Goal: Task Accomplishment & Management: Use online tool/utility

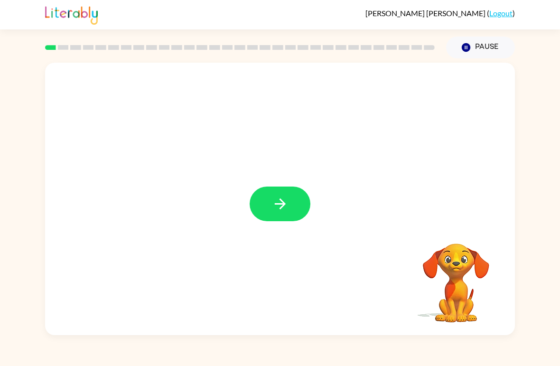
click at [288, 198] on icon "button" at bounding box center [280, 204] width 17 height 17
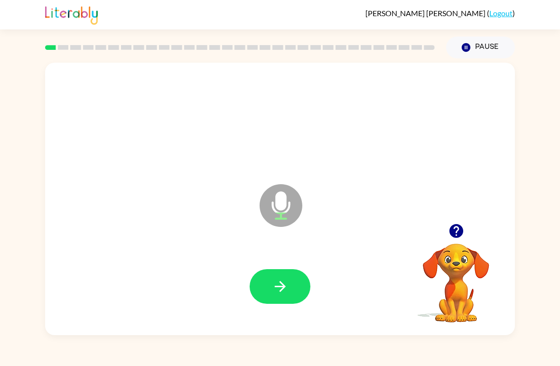
click at [280, 295] on icon "button" at bounding box center [280, 286] width 17 height 17
click at [283, 289] on icon "button" at bounding box center [279, 286] width 11 height 11
click at [299, 295] on button "button" at bounding box center [280, 286] width 61 height 35
click at [290, 297] on button "button" at bounding box center [280, 286] width 61 height 35
click at [291, 281] on button "button" at bounding box center [280, 286] width 61 height 35
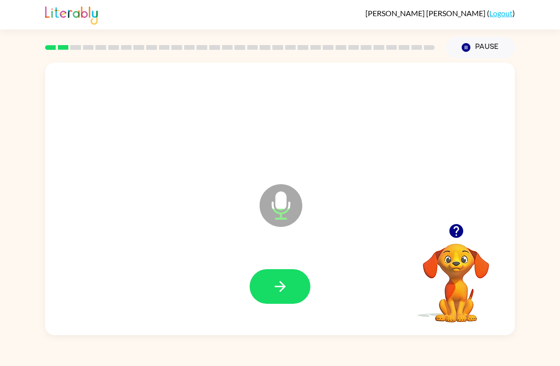
click at [289, 296] on button "button" at bounding box center [280, 286] width 61 height 35
click at [283, 292] on icon "button" at bounding box center [280, 286] width 17 height 17
click at [301, 287] on button "button" at bounding box center [280, 286] width 61 height 35
click at [286, 295] on icon "button" at bounding box center [280, 286] width 17 height 17
click at [283, 293] on icon "button" at bounding box center [280, 286] width 17 height 17
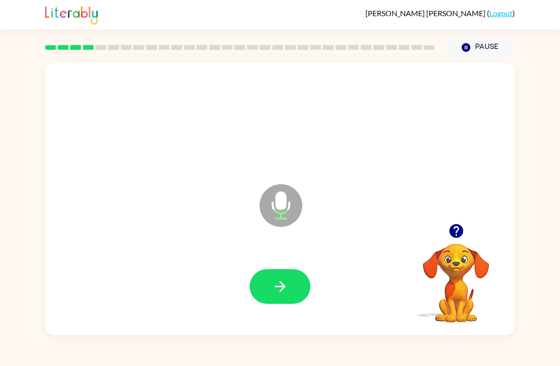
click at [276, 298] on button "button" at bounding box center [280, 286] width 61 height 35
click at [296, 292] on button "button" at bounding box center [280, 286] width 61 height 35
click at [289, 285] on button "button" at bounding box center [280, 286] width 61 height 35
click at [282, 298] on button "button" at bounding box center [280, 286] width 61 height 35
click at [286, 286] on icon "button" at bounding box center [280, 286] width 17 height 17
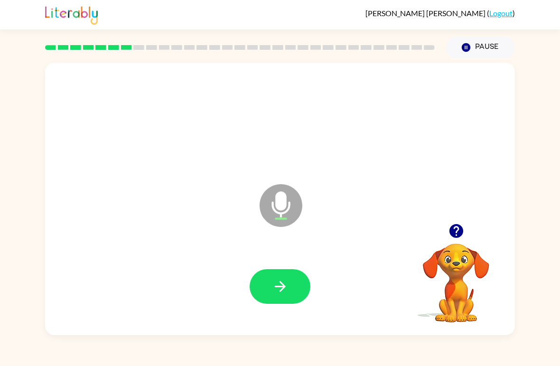
click at [298, 280] on button "button" at bounding box center [280, 286] width 61 height 35
click at [280, 278] on button "button" at bounding box center [280, 286] width 61 height 35
click at [283, 293] on icon "button" at bounding box center [280, 286] width 17 height 17
click at [261, 318] on div at bounding box center [280, 287] width 451 height 78
click at [291, 281] on button "button" at bounding box center [280, 286] width 61 height 35
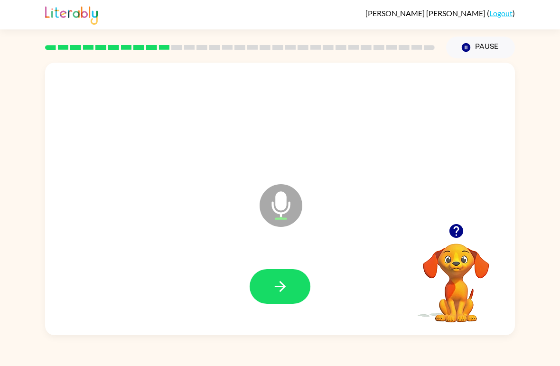
click at [289, 287] on button "button" at bounding box center [280, 286] width 61 height 35
click at [278, 285] on icon "button" at bounding box center [280, 286] width 17 height 17
click at [280, 286] on icon "button" at bounding box center [280, 286] width 17 height 17
click at [284, 277] on button "button" at bounding box center [280, 286] width 61 height 35
click at [389, 251] on video "Your browser must support playing .mp4 files to use Literably. Please try using…" at bounding box center [456, 276] width 95 height 95
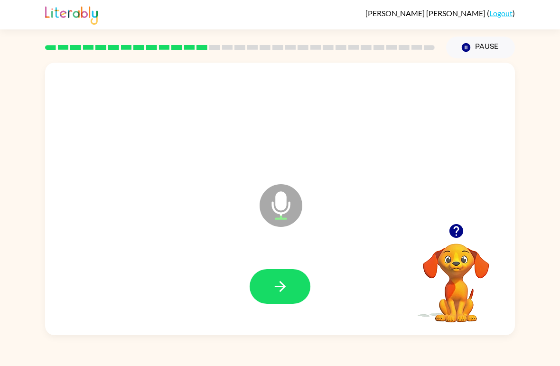
click at [389, 228] on icon "button" at bounding box center [456, 231] width 17 height 17
click at [290, 280] on button "button" at bounding box center [280, 286] width 61 height 35
click at [287, 283] on icon "button" at bounding box center [280, 286] width 17 height 17
click at [280, 272] on button "button" at bounding box center [280, 286] width 61 height 35
click at [289, 288] on button "button" at bounding box center [280, 286] width 61 height 35
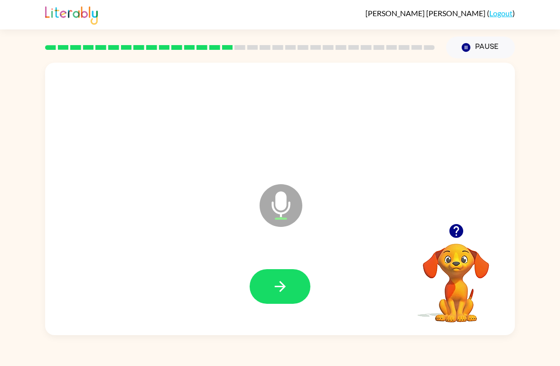
click at [293, 274] on button "button" at bounding box center [280, 286] width 61 height 35
click at [280, 283] on icon "button" at bounding box center [280, 286] width 17 height 17
click at [290, 294] on button "button" at bounding box center [280, 286] width 61 height 35
click at [279, 282] on icon "button" at bounding box center [280, 286] width 17 height 17
click at [298, 283] on button "button" at bounding box center [280, 286] width 61 height 35
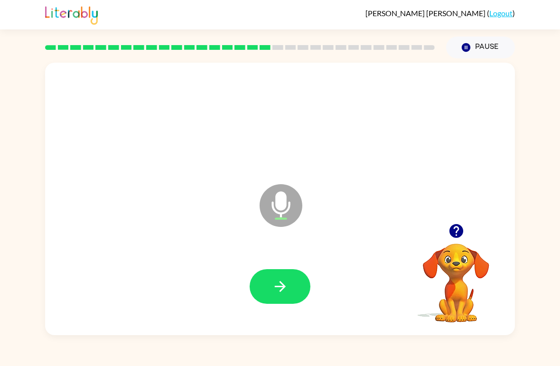
click at [293, 272] on button "button" at bounding box center [280, 286] width 61 height 35
click at [285, 298] on button "button" at bounding box center [280, 286] width 61 height 35
click at [267, 287] on button "button" at bounding box center [280, 286] width 61 height 35
click at [298, 273] on button "button" at bounding box center [280, 286] width 61 height 35
click at [277, 296] on button "button" at bounding box center [280, 286] width 61 height 35
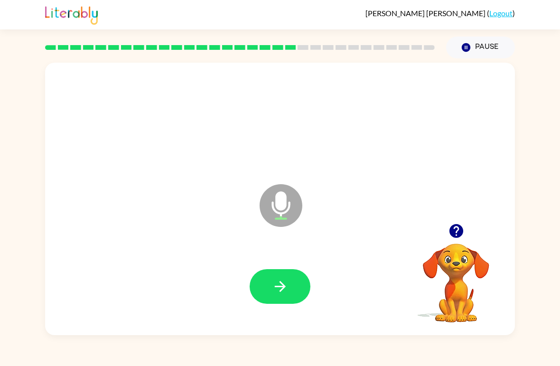
click at [295, 287] on button "button" at bounding box center [280, 286] width 61 height 35
click at [275, 298] on button "button" at bounding box center [280, 286] width 61 height 35
click at [295, 279] on button "button" at bounding box center [280, 286] width 61 height 35
click at [303, 294] on button "button" at bounding box center [280, 286] width 61 height 35
click at [290, 295] on button "button" at bounding box center [280, 286] width 61 height 35
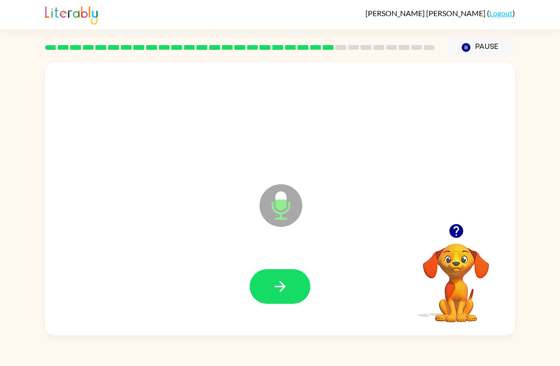
click at [290, 277] on button "button" at bounding box center [280, 286] width 61 height 35
click at [278, 284] on icon "button" at bounding box center [280, 286] width 17 height 17
click at [280, 264] on div at bounding box center [280, 287] width 451 height 78
click at [286, 290] on icon "button" at bounding box center [280, 286] width 17 height 17
click at [275, 286] on icon "button" at bounding box center [280, 286] width 17 height 17
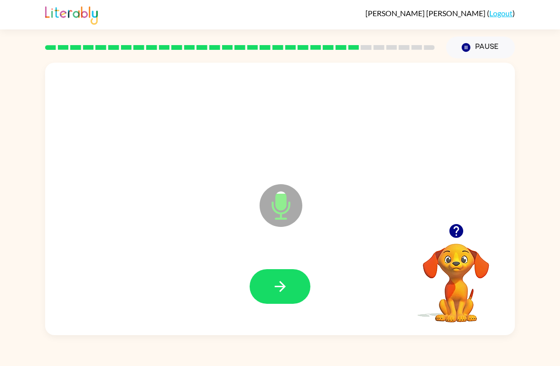
click at [290, 285] on button "button" at bounding box center [280, 286] width 61 height 35
click at [286, 266] on div at bounding box center [280, 287] width 451 height 78
click at [273, 290] on icon "button" at bounding box center [280, 286] width 17 height 17
click at [280, 284] on icon "button" at bounding box center [280, 286] width 17 height 17
click at [298, 274] on button "button" at bounding box center [280, 286] width 61 height 35
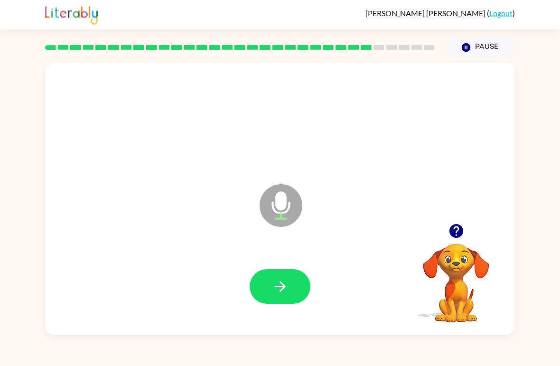
click at [290, 274] on button "button" at bounding box center [280, 286] width 61 height 35
click at [283, 282] on icon "button" at bounding box center [280, 286] width 17 height 17
click at [276, 292] on icon "button" at bounding box center [280, 286] width 17 height 17
click at [291, 288] on button "button" at bounding box center [280, 286] width 61 height 35
click at [299, 293] on button "button" at bounding box center [280, 286] width 61 height 35
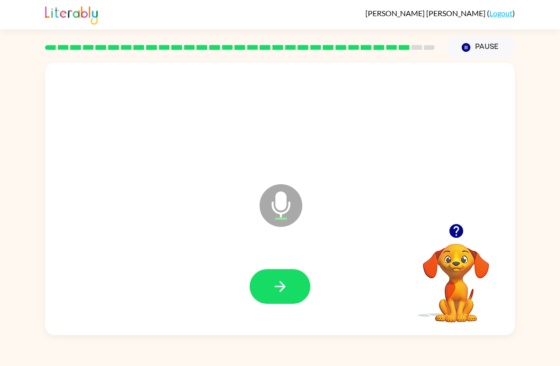
click at [293, 294] on button "button" at bounding box center [280, 286] width 61 height 35
click at [275, 291] on icon "button" at bounding box center [280, 286] width 17 height 17
click at [262, 293] on button "button" at bounding box center [280, 286] width 61 height 35
click at [291, 302] on button "button" at bounding box center [280, 286] width 61 height 35
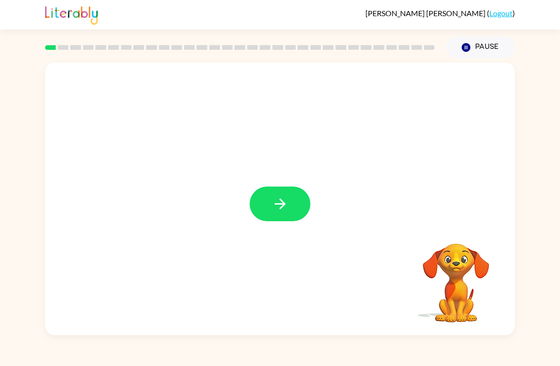
click at [280, 190] on button "button" at bounding box center [280, 203] width 61 height 35
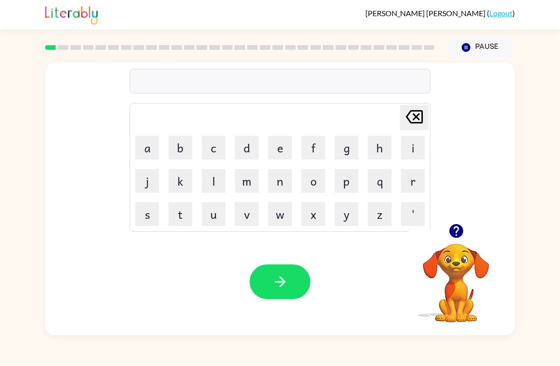
click at [351, 186] on button "p" at bounding box center [347, 181] width 24 height 24
click at [145, 137] on button "a" at bounding box center [147, 148] width 24 height 24
click at [255, 139] on button "d" at bounding box center [247, 148] width 24 height 24
click at [287, 275] on icon "button" at bounding box center [280, 281] width 17 height 17
click at [348, 177] on button "p" at bounding box center [347, 181] width 24 height 24
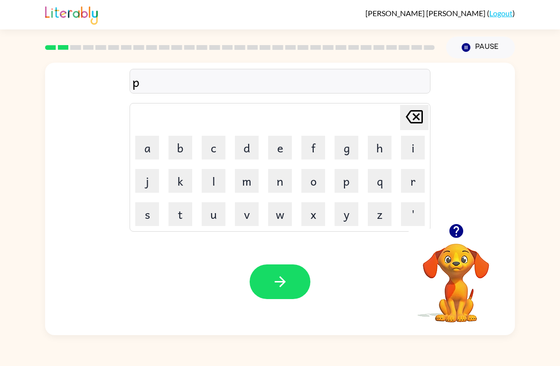
click at [317, 170] on button "o" at bounding box center [313, 181] width 24 height 24
click at [278, 212] on button "w" at bounding box center [280, 214] width 24 height 24
click at [280, 270] on button "button" at bounding box center [280, 281] width 61 height 35
click at [275, 178] on button "n" at bounding box center [280, 181] width 24 height 24
click at [313, 184] on button "o" at bounding box center [313, 181] width 24 height 24
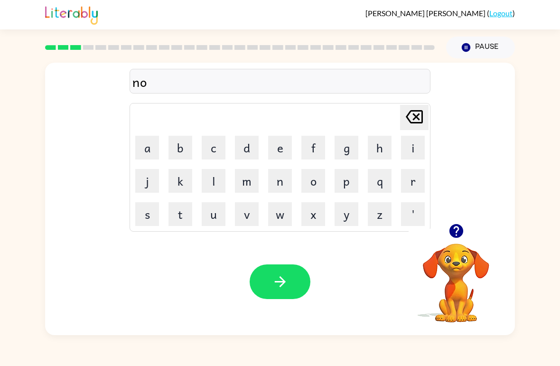
click at [389, 174] on button "r" at bounding box center [413, 181] width 24 height 24
click at [189, 210] on button "t" at bounding box center [180, 214] width 24 height 24
click at [388, 142] on button "h" at bounding box center [380, 148] width 24 height 24
click at [280, 285] on icon "button" at bounding box center [280, 281] width 17 height 17
click at [150, 212] on button "s" at bounding box center [147, 214] width 24 height 24
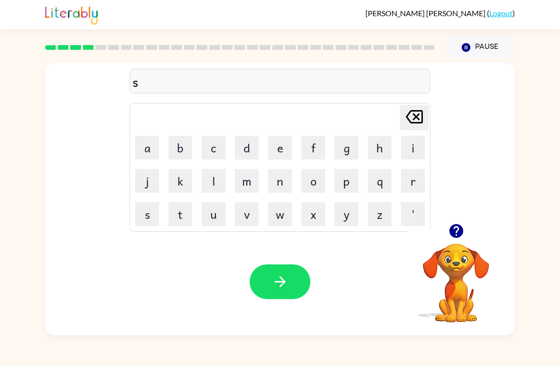
click at [284, 214] on button "w" at bounding box center [280, 214] width 24 height 24
click at [389, 148] on button "i" at bounding box center [413, 148] width 24 height 24
click at [252, 179] on button "m" at bounding box center [247, 181] width 24 height 24
click at [269, 282] on button "button" at bounding box center [280, 281] width 61 height 35
click at [152, 215] on button "s" at bounding box center [147, 214] width 24 height 24
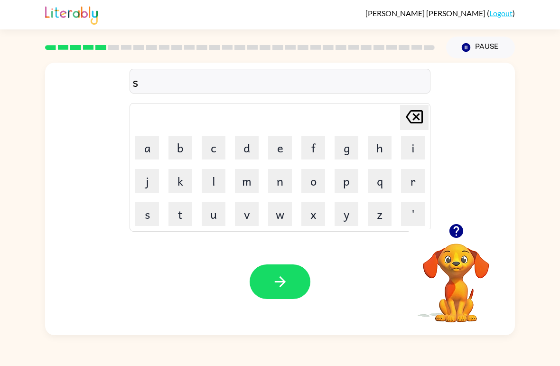
click at [214, 145] on button "c" at bounding box center [214, 148] width 24 height 24
click at [149, 149] on button "a" at bounding box center [147, 148] width 24 height 24
click at [179, 210] on button "t" at bounding box center [180, 214] width 24 height 24
click at [389, 114] on icon "Delete Delete last character input" at bounding box center [414, 116] width 23 height 23
click at [389, 113] on icon "Delete Delete last character input" at bounding box center [414, 116] width 23 height 23
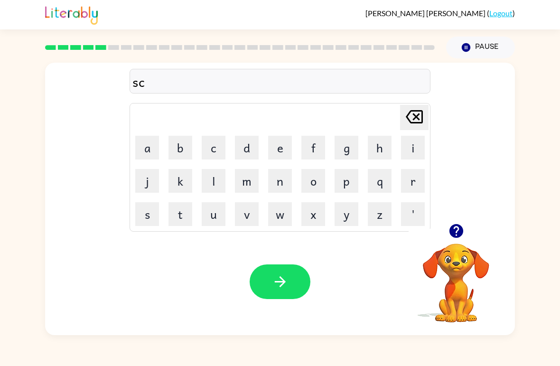
click at [389, 112] on icon "Delete Delete last character input" at bounding box center [414, 116] width 23 height 23
click at [186, 172] on button "k" at bounding box center [180, 181] width 24 height 24
click at [152, 145] on button "a" at bounding box center [147, 148] width 24 height 24
click at [282, 215] on button "w" at bounding box center [280, 214] width 24 height 24
click at [187, 211] on button "t" at bounding box center [180, 214] width 24 height 24
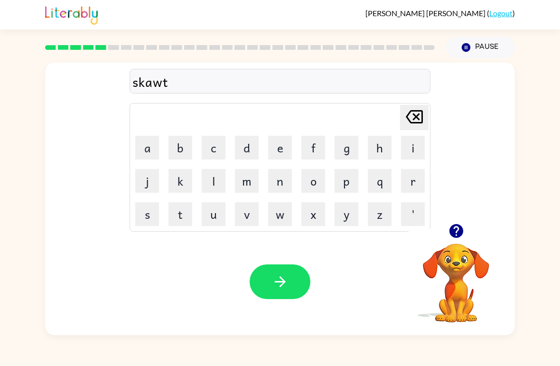
click at [298, 280] on button "button" at bounding box center [280, 281] width 61 height 35
click at [145, 149] on button "a" at bounding box center [147, 148] width 24 height 24
click at [352, 215] on button "y" at bounding box center [347, 214] width 24 height 24
click at [243, 180] on button "m" at bounding box center [247, 181] width 24 height 24
click at [296, 280] on button "button" at bounding box center [280, 281] width 61 height 35
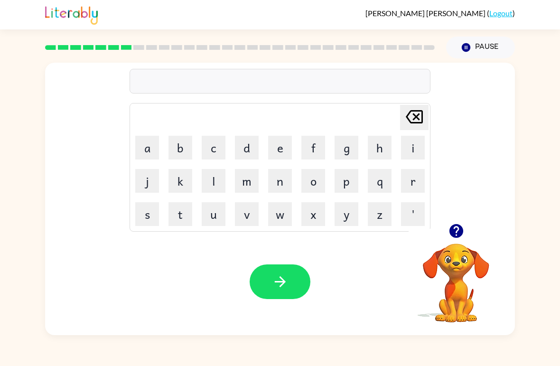
click at [147, 213] on button "s" at bounding box center [147, 214] width 24 height 24
click at [177, 179] on button "k" at bounding box center [180, 181] width 24 height 24
click at [389, 177] on button "r" at bounding box center [413, 181] width 24 height 24
click at [389, 146] on button "i" at bounding box center [413, 148] width 24 height 24
click at [181, 140] on button "b" at bounding box center [180, 148] width 24 height 24
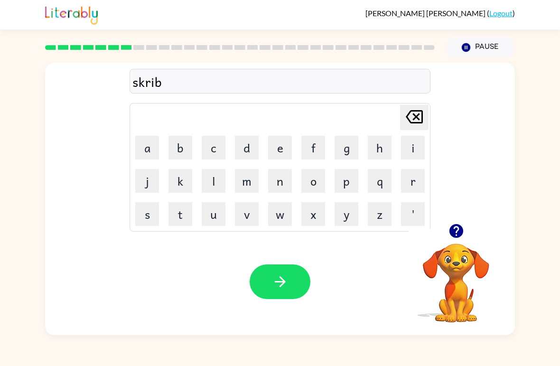
click at [313, 177] on button "o" at bounding box center [313, 181] width 24 height 24
click at [221, 175] on button "l" at bounding box center [214, 181] width 24 height 24
click at [284, 277] on icon "button" at bounding box center [280, 281] width 17 height 17
click at [345, 147] on button "g" at bounding box center [347, 148] width 24 height 24
click at [389, 181] on button "r" at bounding box center [413, 181] width 24 height 24
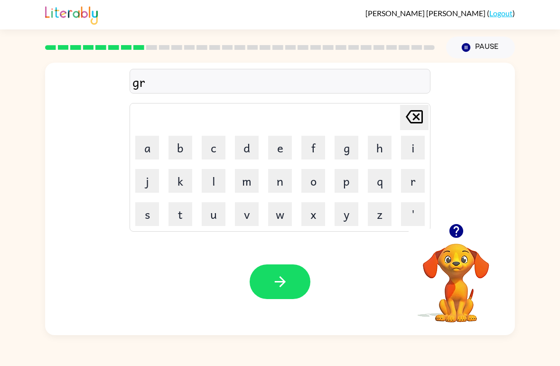
click at [155, 146] on button "a" at bounding box center [147, 148] width 24 height 24
click at [318, 141] on button "f" at bounding box center [313, 148] width 24 height 24
click at [285, 281] on icon "button" at bounding box center [280, 281] width 17 height 17
click at [350, 179] on button "p" at bounding box center [347, 181] width 24 height 24
click at [321, 177] on button "o" at bounding box center [313, 181] width 24 height 24
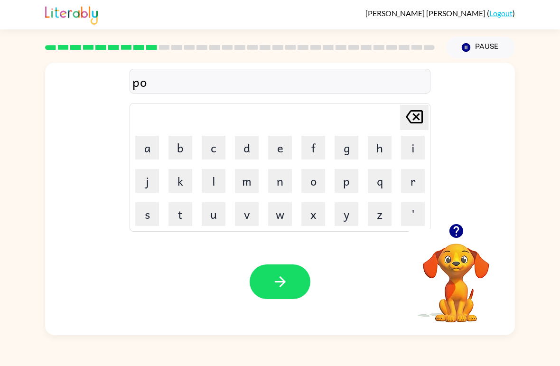
click at [290, 177] on button "n" at bounding box center [280, 181] width 24 height 24
click at [154, 141] on button "a" at bounding box center [147, 148] width 24 height 24
click at [155, 208] on button "s" at bounding box center [147, 214] width 24 height 24
click at [304, 286] on button "button" at bounding box center [280, 281] width 61 height 35
click at [222, 214] on button "u" at bounding box center [214, 214] width 24 height 24
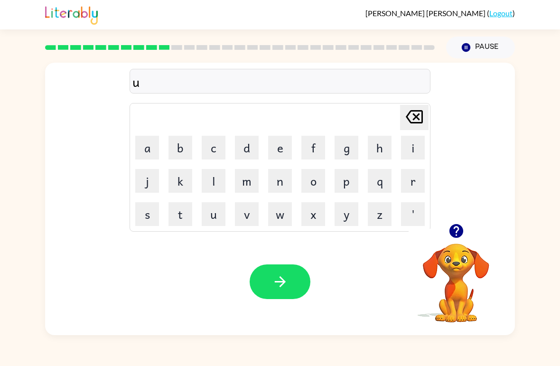
click at [279, 177] on button "n" at bounding box center [280, 181] width 24 height 24
click at [317, 146] on button "f" at bounding box center [313, 148] width 24 height 24
click at [316, 186] on button "o" at bounding box center [313, 181] width 24 height 24
click at [217, 173] on button "l" at bounding box center [214, 181] width 24 height 24
click at [255, 136] on button "d" at bounding box center [247, 148] width 24 height 24
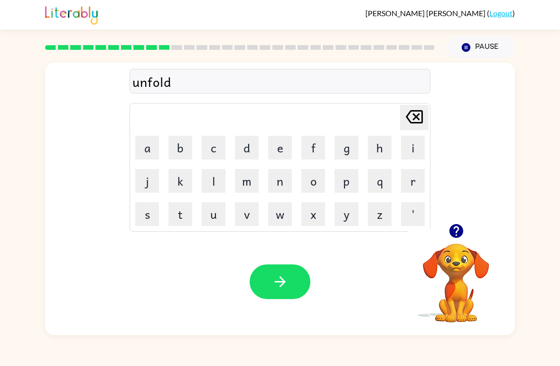
click at [281, 273] on button "button" at bounding box center [280, 281] width 61 height 35
click at [251, 208] on button "v" at bounding box center [247, 214] width 24 height 24
click at [318, 171] on button "o" at bounding box center [313, 181] width 24 height 24
click at [280, 214] on button "w" at bounding box center [280, 214] width 24 height 24
click at [149, 148] on button "a" at bounding box center [147, 148] width 24 height 24
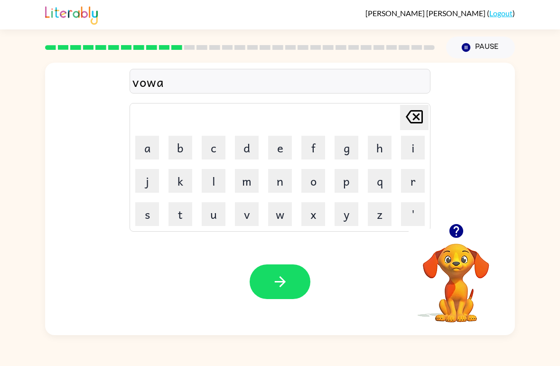
click at [181, 191] on button "k" at bounding box center [180, 181] width 24 height 24
click at [389, 119] on icon "Delete Delete last character input" at bounding box center [414, 116] width 23 height 23
click at [189, 212] on button "t" at bounding box center [180, 214] width 24 height 24
click at [284, 278] on icon "button" at bounding box center [280, 281] width 17 height 17
click at [251, 180] on button "m" at bounding box center [247, 181] width 24 height 24
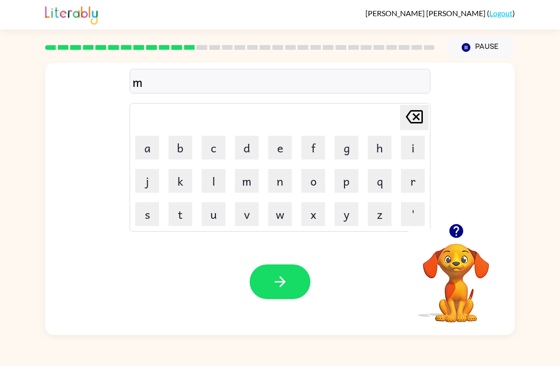
click at [150, 149] on button "a" at bounding box center [147, 148] width 24 height 24
click at [153, 205] on button "s" at bounding box center [147, 214] width 24 height 24
click at [183, 209] on button "t" at bounding box center [180, 214] width 24 height 24
click at [152, 143] on button "a" at bounding box center [147, 148] width 24 height 24
click at [184, 181] on button "k" at bounding box center [180, 181] width 24 height 24
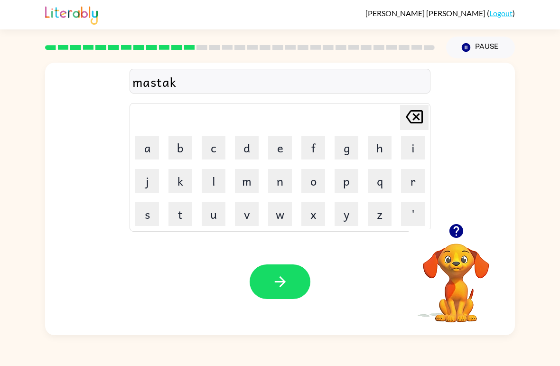
click at [389, 115] on button "Delete Delete last character input" at bounding box center [414, 117] width 28 height 25
click at [219, 141] on button "c" at bounding box center [214, 148] width 24 height 24
click at [282, 279] on icon "button" at bounding box center [280, 281] width 17 height 17
click at [220, 142] on button "c" at bounding box center [214, 148] width 24 height 24
click at [389, 150] on button "i" at bounding box center [413, 148] width 24 height 24
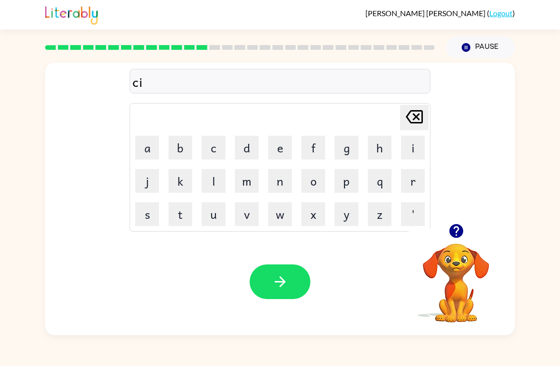
click at [282, 174] on button "n" at bounding box center [280, 181] width 24 height 24
click at [254, 142] on button "d" at bounding box center [247, 148] width 24 height 24
click at [214, 172] on button "l" at bounding box center [214, 181] width 24 height 24
click at [291, 144] on button "e" at bounding box center [280, 148] width 24 height 24
click at [349, 218] on button "y" at bounding box center [347, 214] width 24 height 24
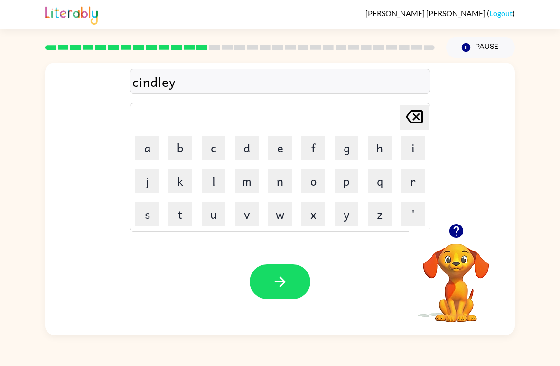
click at [279, 275] on icon "button" at bounding box center [280, 281] width 17 height 17
click at [252, 142] on button "d" at bounding box center [247, 148] width 24 height 24
click at [144, 152] on button "a" at bounding box center [147, 148] width 24 height 24
click at [214, 178] on button "l" at bounding box center [214, 181] width 24 height 24
click at [156, 149] on button "a" at bounding box center [147, 148] width 24 height 24
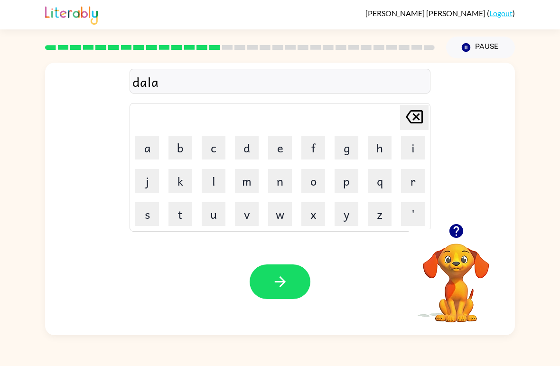
click at [346, 214] on button "y" at bounding box center [347, 214] width 24 height 24
click at [292, 275] on button "button" at bounding box center [280, 281] width 61 height 35
click at [217, 144] on button "c" at bounding box center [214, 148] width 24 height 24
click at [313, 176] on button "o" at bounding box center [313, 181] width 24 height 24
click at [389, 184] on button "r" at bounding box center [413, 181] width 24 height 24
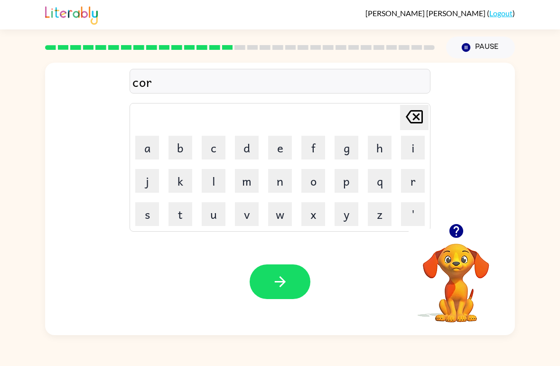
click at [149, 145] on button "a" at bounding box center [147, 148] width 24 height 24
click at [257, 145] on button "d" at bounding box center [247, 148] width 24 height 24
click at [278, 277] on icon "button" at bounding box center [280, 281] width 17 height 17
click at [382, 221] on button "z" at bounding box center [380, 214] width 24 height 24
click at [389, 148] on button "i" at bounding box center [413, 148] width 24 height 24
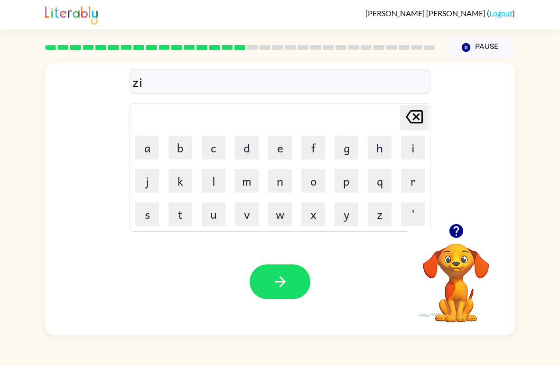
click at [158, 141] on button "a" at bounding box center [147, 148] width 24 height 24
click at [346, 182] on button "p" at bounding box center [347, 181] width 24 height 24
click at [287, 280] on icon "button" at bounding box center [280, 281] width 17 height 17
click at [341, 144] on button "g" at bounding box center [347, 148] width 24 height 24
click at [380, 147] on button "h" at bounding box center [380, 148] width 24 height 24
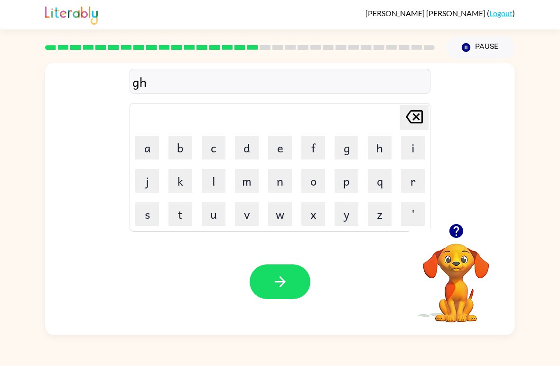
click at [389, 187] on button "r" at bounding box center [413, 181] width 24 height 24
click at [318, 172] on button "o" at bounding box center [313, 181] width 24 height 24
click at [349, 176] on button "p" at bounding box center [347, 181] width 24 height 24
click at [389, 144] on button "i" at bounding box center [413, 148] width 24 height 24
click at [281, 175] on button "n" at bounding box center [280, 181] width 24 height 24
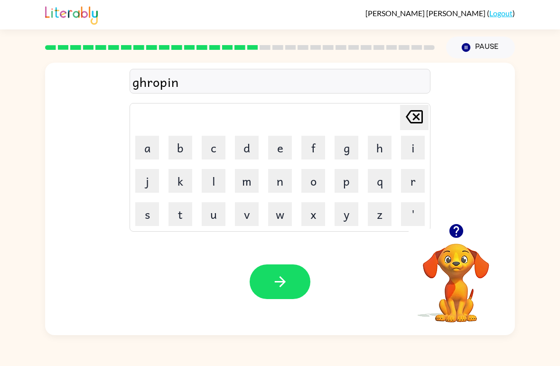
click at [347, 149] on button "g" at bounding box center [347, 148] width 24 height 24
click at [296, 261] on div "Your browser must support playing .mp4 files to use Literably. Please try using…" at bounding box center [280, 281] width 470 height 107
click at [299, 282] on button "button" at bounding box center [280, 281] width 61 height 35
click at [299, 282] on div at bounding box center [280, 281] width 61 height 35
click at [389, 239] on icon "button" at bounding box center [456, 231] width 17 height 17
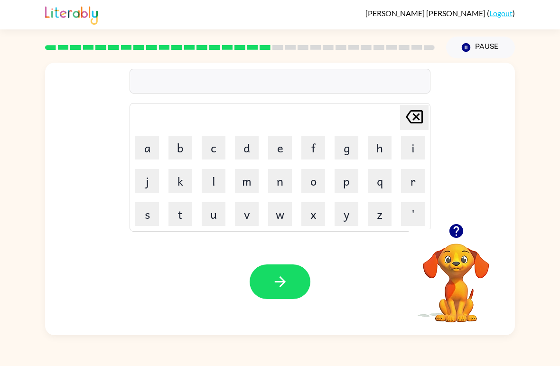
click at [378, 144] on button "h" at bounding box center [380, 148] width 24 height 24
click at [158, 142] on button "a" at bounding box center [147, 148] width 24 height 24
click at [389, 177] on button "r" at bounding box center [413, 181] width 24 height 24
click at [304, 262] on div "Your browser must support playing .mp4 files to use Literably. Please try using…" at bounding box center [280, 281] width 470 height 107
click at [291, 285] on button "button" at bounding box center [280, 281] width 61 height 35
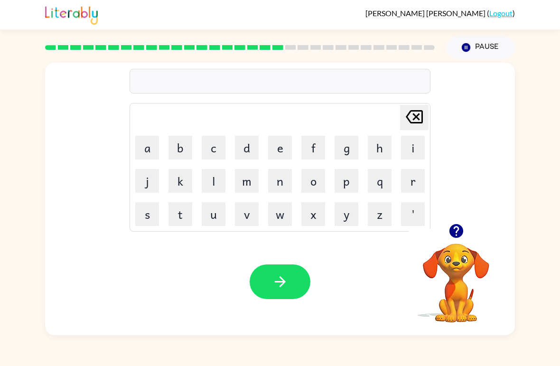
click at [389, 189] on button "r" at bounding box center [413, 181] width 24 height 24
click at [279, 153] on button "e" at bounding box center [280, 148] width 24 height 24
click at [142, 145] on button "a" at bounding box center [147, 148] width 24 height 24
click at [378, 149] on button "h" at bounding box center [380, 148] width 24 height 24
click at [292, 270] on button "button" at bounding box center [280, 281] width 61 height 35
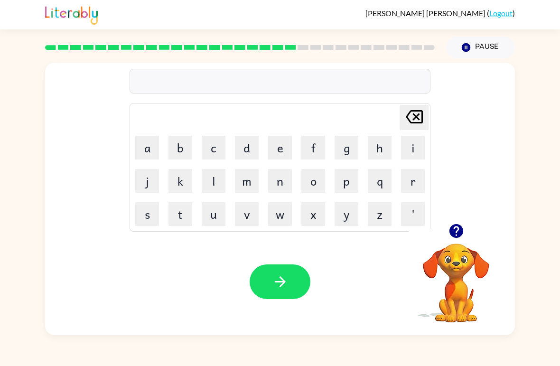
click at [380, 147] on button "h" at bounding box center [380, 148] width 24 height 24
click at [389, 156] on button "i" at bounding box center [413, 148] width 24 height 24
click at [289, 178] on button "n" at bounding box center [280, 181] width 24 height 24
click at [184, 217] on button "t" at bounding box center [180, 214] width 24 height 24
click at [389, 152] on button "i" at bounding box center [413, 148] width 24 height 24
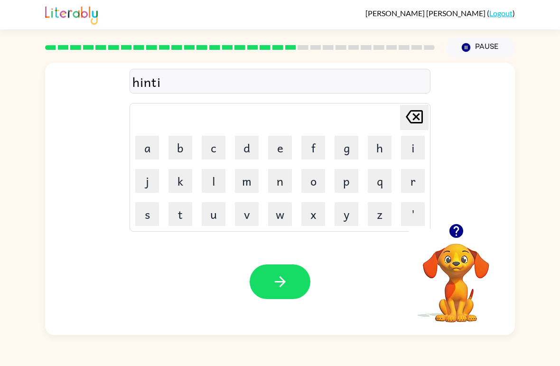
click at [250, 146] on button "d" at bounding box center [247, 148] width 24 height 24
click at [286, 271] on button "button" at bounding box center [280, 281] width 61 height 35
click at [389, 183] on button "r" at bounding box center [413, 181] width 24 height 24
click at [389, 143] on button "i" at bounding box center [413, 148] width 24 height 24
click at [358, 215] on button "y" at bounding box center [347, 214] width 24 height 24
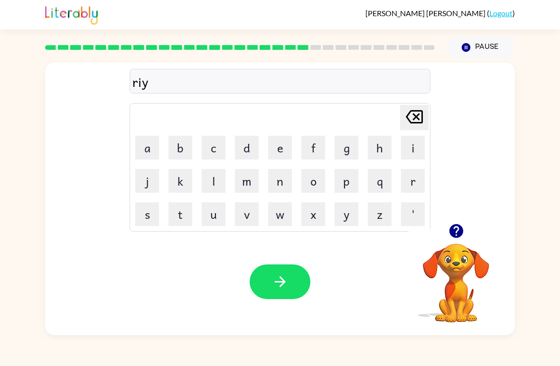
click at [151, 214] on button "s" at bounding box center [147, 214] width 24 height 24
click at [294, 289] on button "button" at bounding box center [280, 281] width 61 height 35
click at [389, 190] on button "r" at bounding box center [413, 181] width 24 height 24
click at [158, 135] on td "a" at bounding box center [147, 147] width 32 height 32
click at [152, 140] on button "a" at bounding box center [147, 148] width 24 height 24
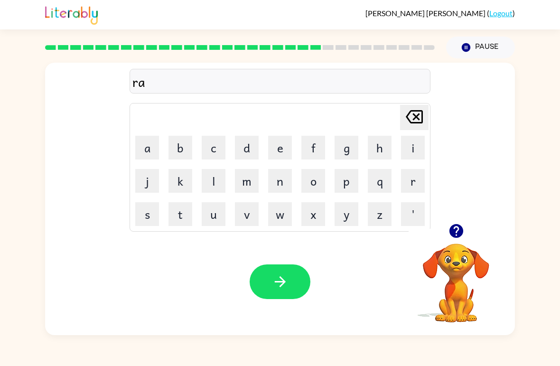
click at [281, 181] on button "n" at bounding box center [280, 181] width 24 height 24
click at [214, 149] on button "c" at bounding box center [214, 148] width 24 height 24
click at [389, 118] on icon at bounding box center [414, 116] width 17 height 13
click at [179, 177] on button "k" at bounding box center [180, 181] width 24 height 24
click at [320, 180] on button "o" at bounding box center [313, 181] width 24 height 24
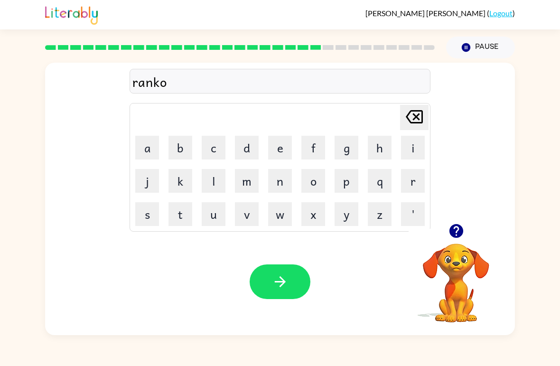
click at [288, 211] on button "w" at bounding box center [280, 214] width 24 height 24
click at [187, 216] on button "t" at bounding box center [180, 214] width 24 height 24
click at [286, 276] on icon "button" at bounding box center [280, 281] width 17 height 17
click at [389, 179] on button "r" at bounding box center [413, 181] width 24 height 24
click at [158, 140] on button "a" at bounding box center [147, 148] width 24 height 24
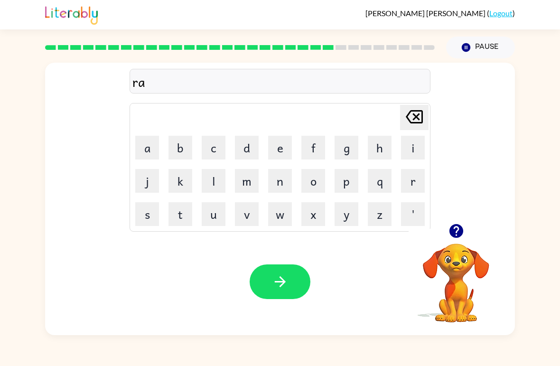
click at [248, 170] on button "m" at bounding box center [247, 181] width 24 height 24
click at [153, 151] on button "a" at bounding box center [147, 148] width 24 height 24
click at [389, 173] on button "r" at bounding box center [413, 181] width 24 height 24
click at [188, 177] on button "k" at bounding box center [180, 181] width 24 height 24
click at [299, 281] on button "button" at bounding box center [280, 281] width 61 height 35
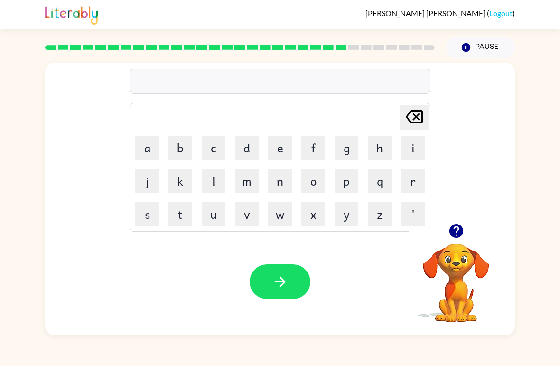
click at [155, 144] on button "a" at bounding box center [147, 148] width 24 height 24
click at [254, 138] on button "d" at bounding box center [247, 148] width 24 height 24
click at [255, 220] on button "v" at bounding box center [247, 214] width 24 height 24
click at [148, 148] on button "a" at bounding box center [147, 148] width 24 height 24
click at [291, 185] on button "n" at bounding box center [280, 181] width 24 height 24
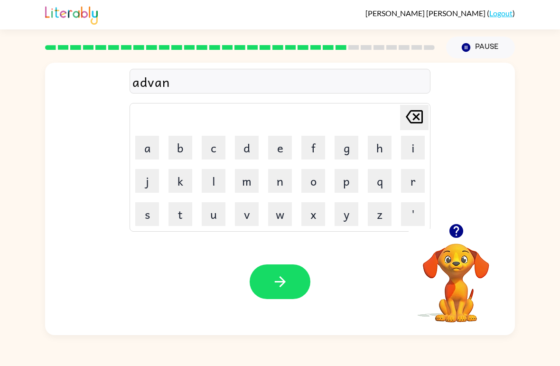
click at [156, 224] on button "s" at bounding box center [147, 214] width 24 height 24
click at [389, 156] on button "i" at bounding box center [413, 148] width 24 height 24
click at [278, 187] on button "n" at bounding box center [280, 181] width 24 height 24
click at [354, 153] on button "g" at bounding box center [347, 148] width 24 height 24
click at [297, 284] on button "button" at bounding box center [280, 281] width 61 height 35
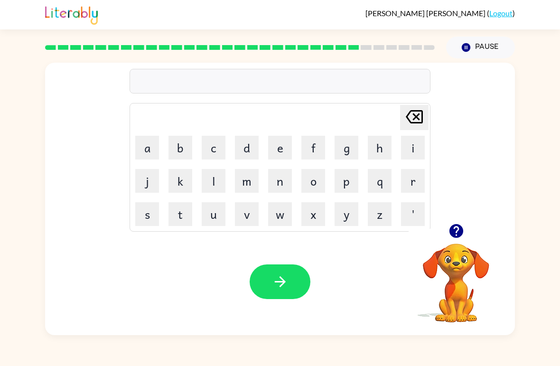
click at [144, 215] on button "s" at bounding box center [147, 214] width 24 height 24
click at [221, 219] on button "u" at bounding box center [214, 214] width 24 height 24
click at [283, 175] on button "n" at bounding box center [280, 181] width 24 height 24
click at [213, 184] on button "l" at bounding box center [214, 181] width 24 height 24
click at [389, 147] on button "i" at bounding box center [413, 148] width 24 height 24
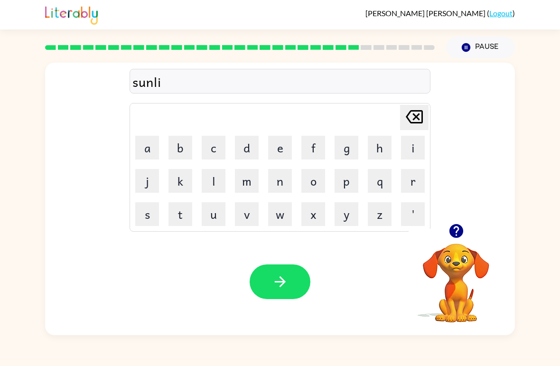
click at [182, 217] on button "t" at bounding box center [180, 214] width 24 height 24
click at [282, 284] on icon "button" at bounding box center [279, 281] width 11 height 11
click at [249, 148] on button "d" at bounding box center [247, 148] width 24 height 24
click at [150, 145] on button "a" at bounding box center [147, 148] width 24 height 24
click at [150, 218] on button "s" at bounding box center [147, 214] width 24 height 24
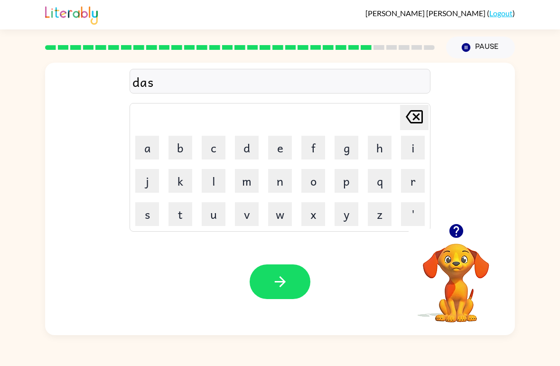
click at [351, 137] on button "g" at bounding box center [347, 148] width 24 height 24
click at [221, 214] on button "u" at bounding box center [214, 214] width 24 height 24
click at [187, 155] on button "b" at bounding box center [180, 148] width 24 height 24
click at [285, 148] on button "e" at bounding box center [280, 148] width 24 height 24
click at [389, 185] on button "r" at bounding box center [413, 181] width 24 height 24
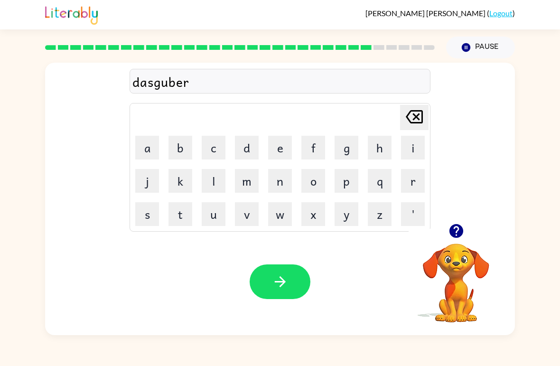
click at [293, 281] on button "button" at bounding box center [280, 281] width 61 height 35
click at [244, 188] on button "m" at bounding box center [247, 181] width 24 height 24
click at [325, 183] on button "o" at bounding box center [313, 181] width 24 height 24
click at [287, 213] on button "w" at bounding box center [280, 214] width 24 height 24
click at [280, 182] on button "n" at bounding box center [280, 181] width 24 height 24
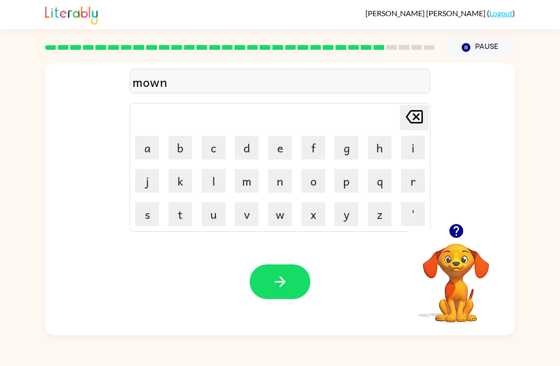
click at [284, 287] on icon "button" at bounding box center [280, 281] width 17 height 17
click at [282, 209] on button "w" at bounding box center [280, 214] width 24 height 24
click at [277, 144] on button "e" at bounding box center [280, 148] width 24 height 24
click at [158, 150] on button "a" at bounding box center [147, 148] width 24 height 24
click at [222, 177] on button "l" at bounding box center [214, 181] width 24 height 24
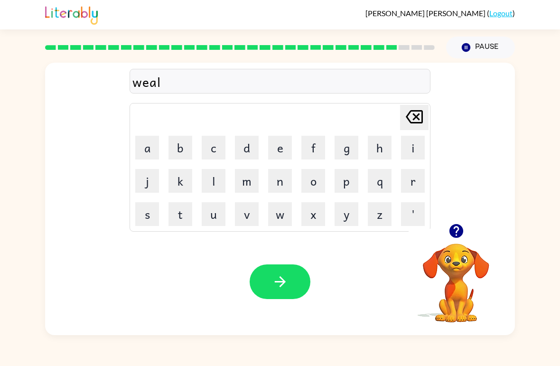
click at [219, 170] on button "l" at bounding box center [214, 181] width 24 height 24
click at [287, 267] on button "button" at bounding box center [280, 281] width 61 height 35
click at [184, 146] on button "b" at bounding box center [180, 148] width 24 height 24
click at [287, 146] on button "e" at bounding box center [280, 148] width 24 height 24
click at [286, 177] on button "n" at bounding box center [280, 181] width 24 height 24
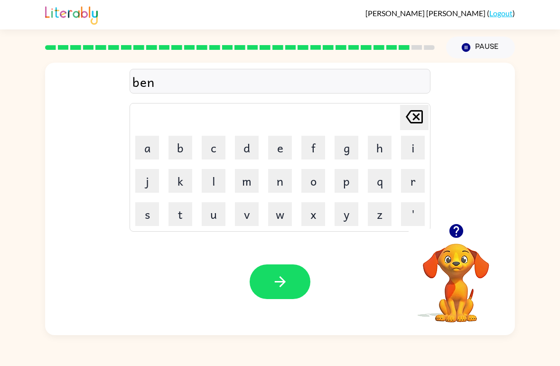
click at [189, 216] on button "t" at bounding box center [180, 214] width 24 height 24
click at [280, 292] on button "button" at bounding box center [280, 281] width 61 height 35
click at [155, 142] on button "a" at bounding box center [147, 148] width 24 height 24
click at [314, 142] on button "f" at bounding box center [313, 148] width 24 height 24
click at [182, 221] on button "t" at bounding box center [180, 214] width 24 height 24
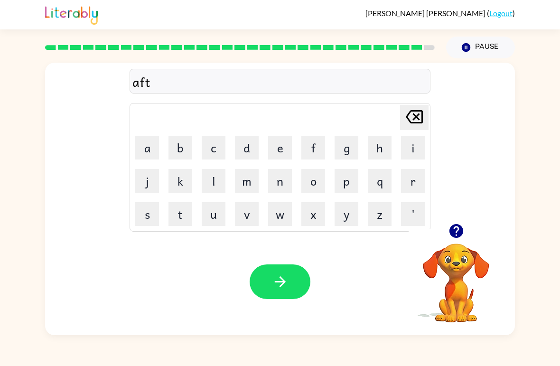
click at [389, 179] on button "r" at bounding box center [413, 181] width 24 height 24
click at [283, 187] on button "n" at bounding box center [280, 181] width 24 height 24
click at [318, 182] on button "o" at bounding box center [313, 181] width 24 height 24
click at [279, 217] on button "w" at bounding box center [280, 214] width 24 height 24
click at [287, 177] on button "n" at bounding box center [280, 181] width 24 height 24
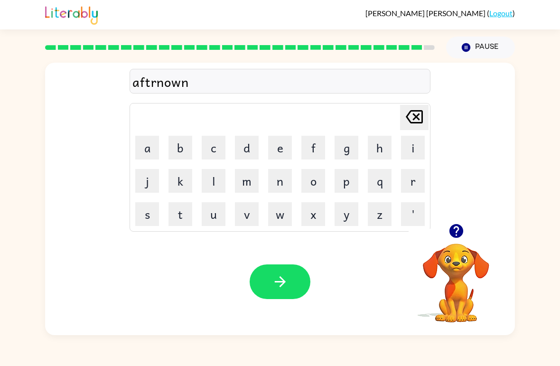
click at [284, 289] on icon "button" at bounding box center [280, 281] width 17 height 17
